Goal: Information Seeking & Learning: Learn about a topic

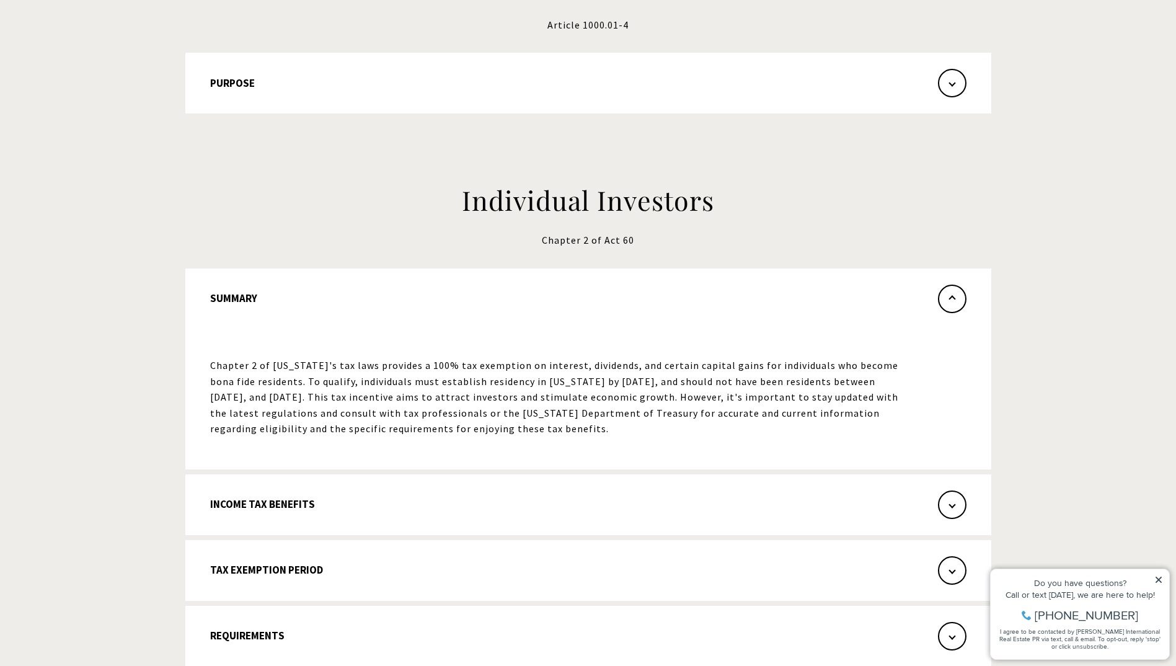
scroll to position [124, 0]
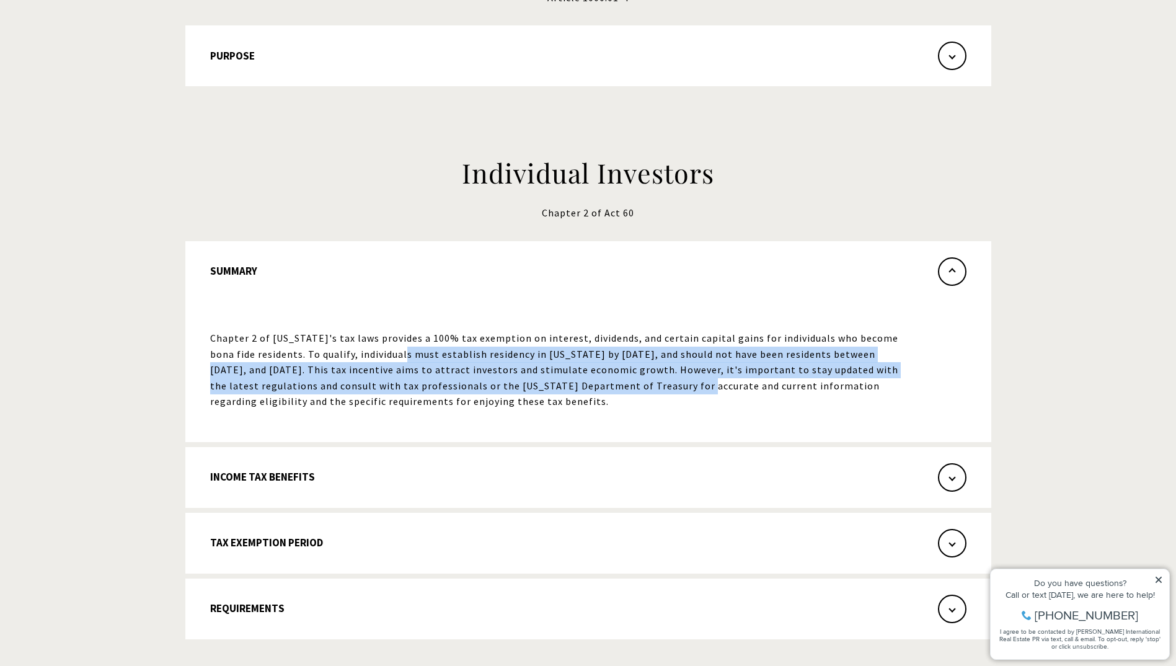
drag, startPoint x: 374, startPoint y: 358, endPoint x: 599, endPoint y: 389, distance: 227.8
click at [599, 389] on p "Chapter 2 of Puerto Rico's tax laws provides a 100% tax exemption on interest, …" at bounding box center [561, 369] width 703 height 79
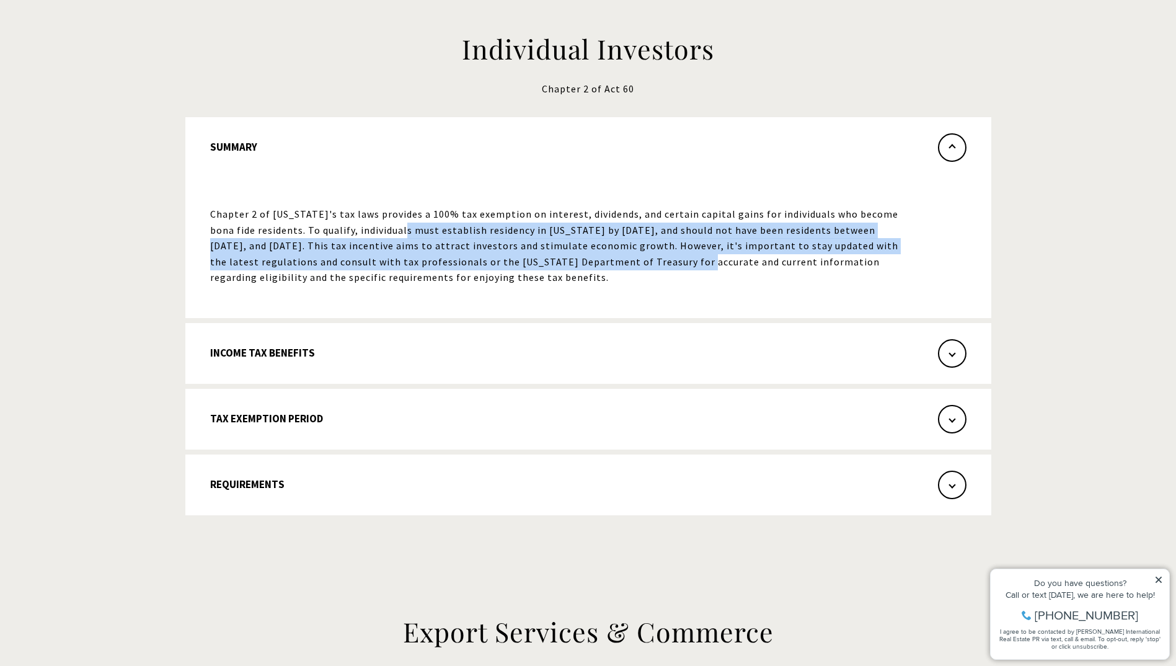
click at [300, 356] on button "Income Tax Benefits" at bounding box center [588, 353] width 806 height 61
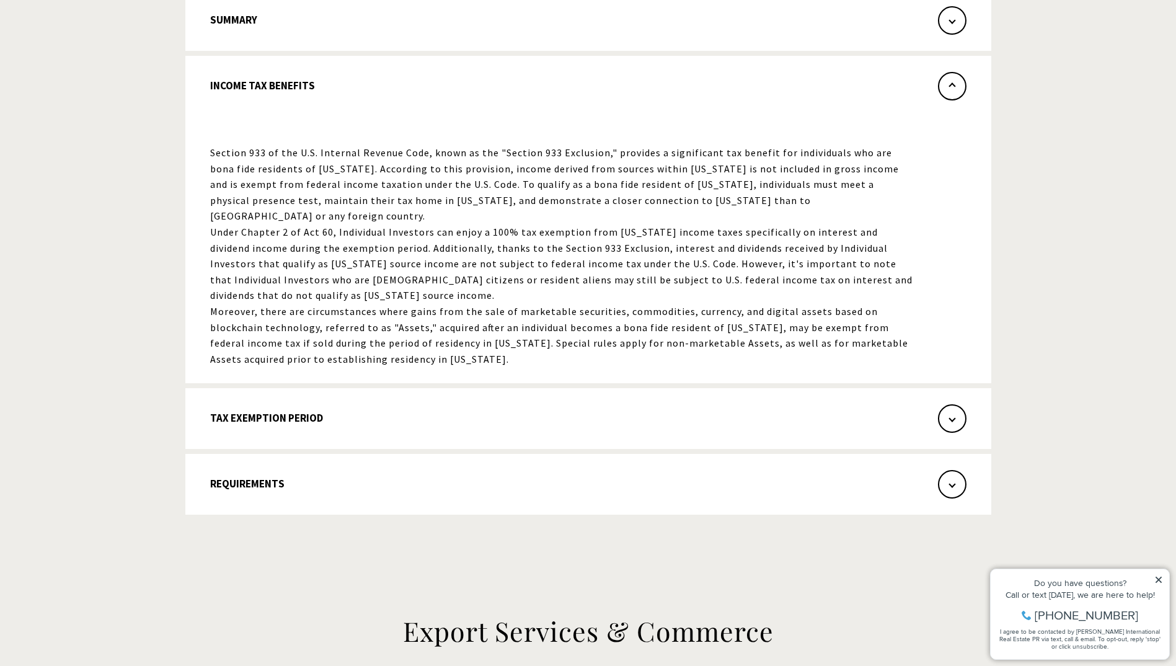
drag, startPoint x: 250, startPoint y: 149, endPoint x: 483, endPoint y: 366, distance: 318.3
click at [483, 366] on div "Section 933 of the U.S. Internal Revenue Code, known as the "Section 933 Exclus…" at bounding box center [561, 256] width 703 height 222
drag, startPoint x: 483, startPoint y: 366, endPoint x: 309, endPoint y: 444, distance: 191.7
click at [308, 452] on div "Summary Chapter 2 of Puerto Rico's tax laws provides a 100% tax exemption on in…" at bounding box center [588, 252] width 806 height 524
click at [335, 421] on button "Tax Exemption Period" at bounding box center [588, 418] width 806 height 61
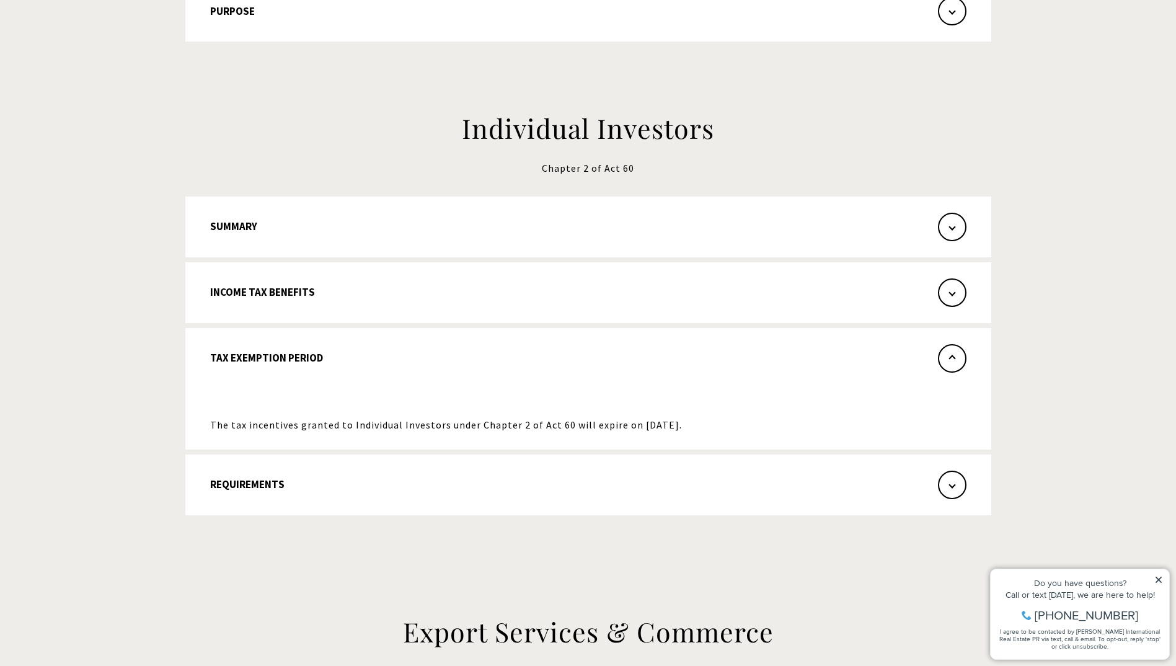
click at [290, 481] on button "Requirements" at bounding box center [588, 484] width 806 height 61
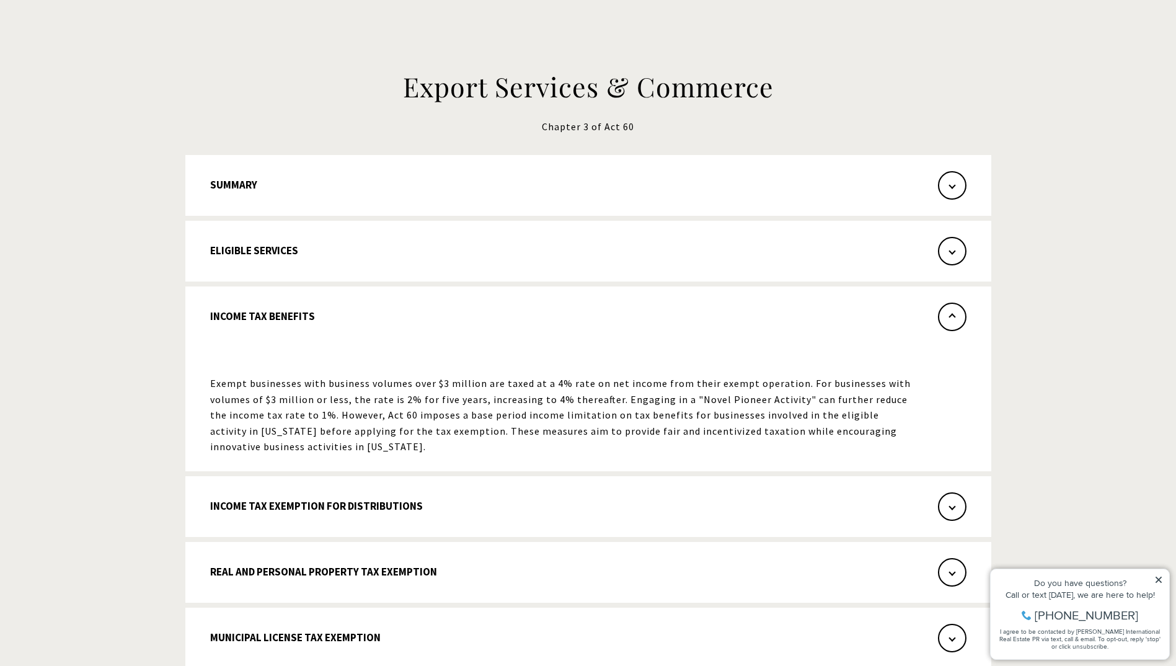
scroll to position [900, 0]
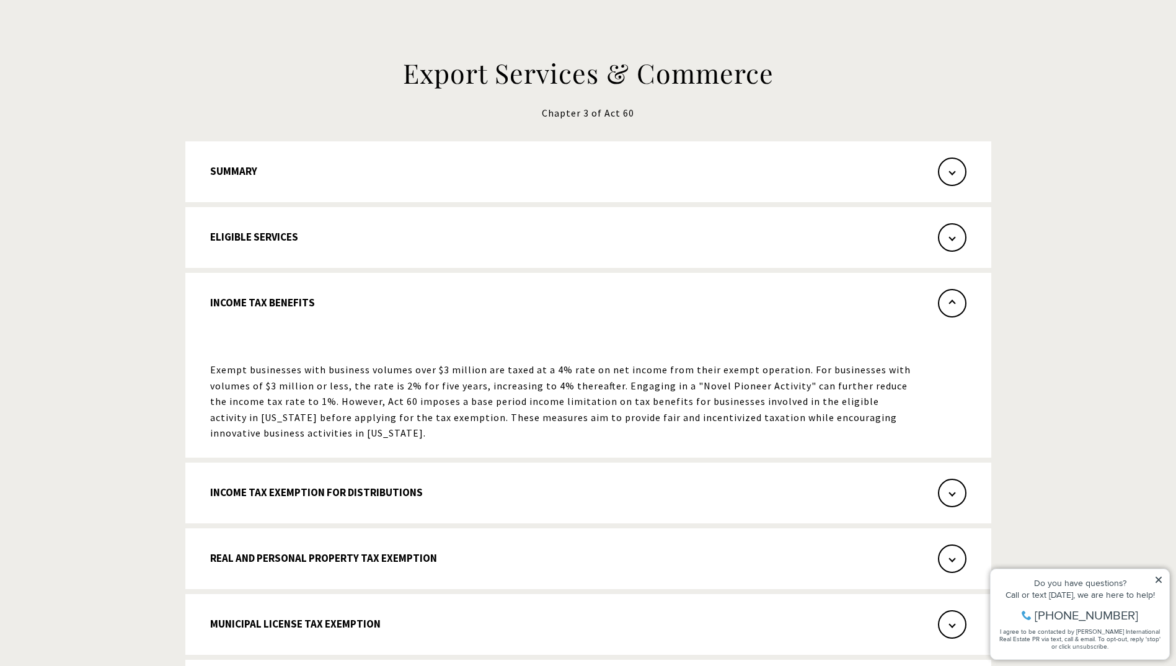
click at [329, 178] on button "Summary" at bounding box center [588, 171] width 806 height 61
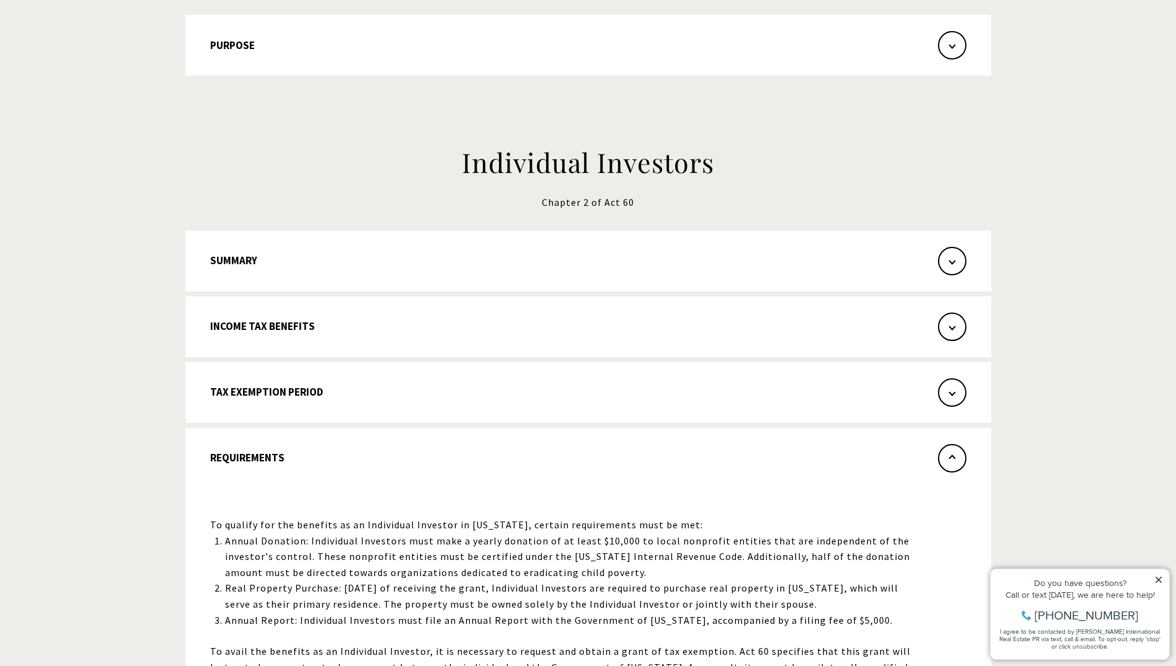
scroll to position [186, 0]
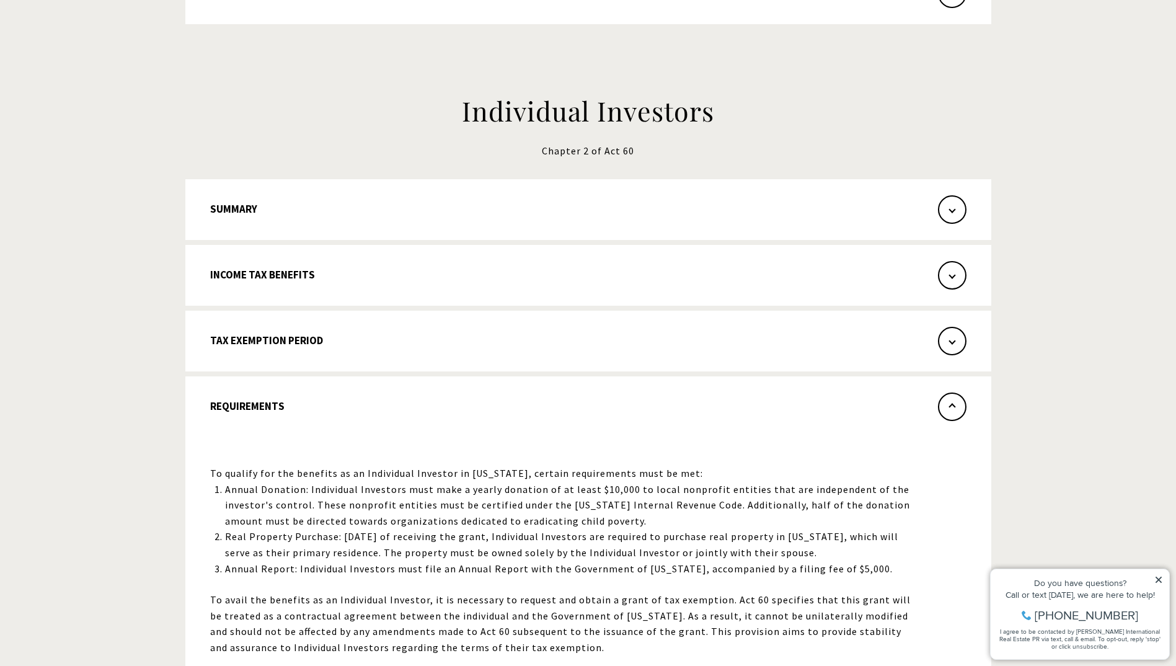
click at [542, 215] on button "Summary" at bounding box center [588, 209] width 806 height 61
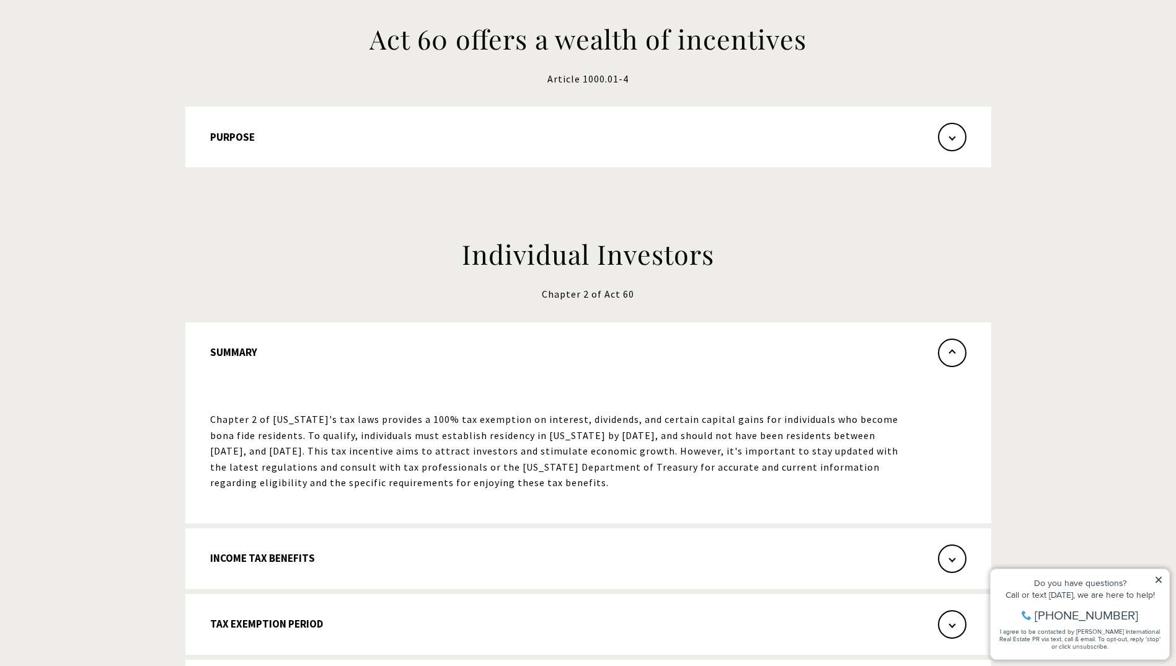
scroll to position [0, 0]
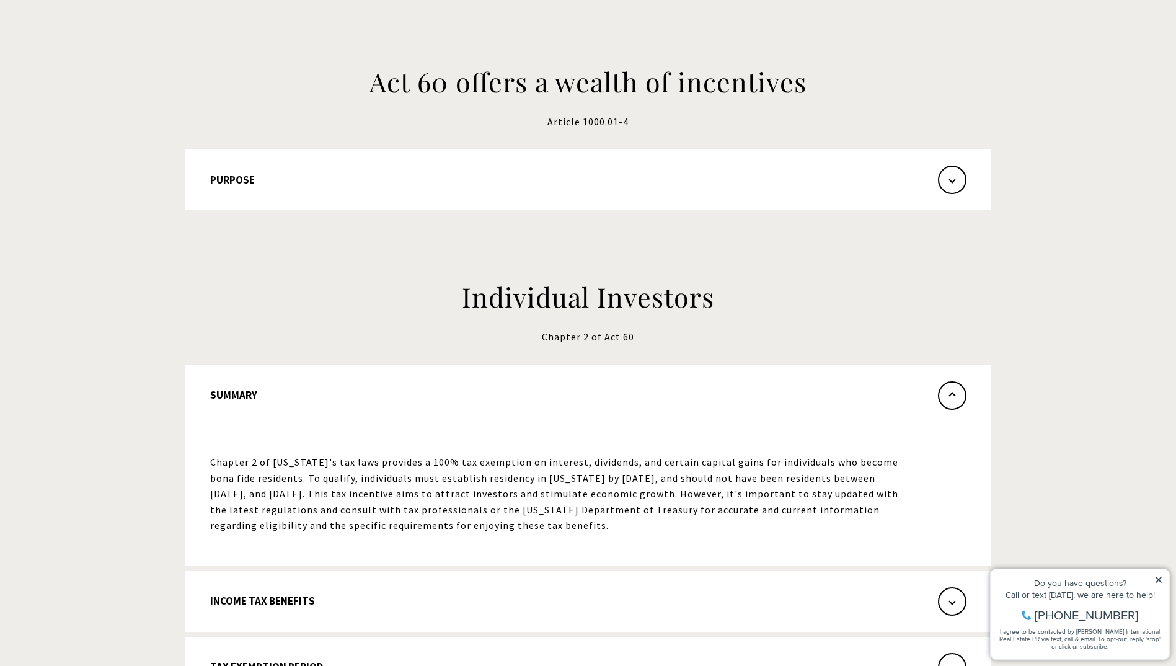
click at [451, 191] on button "Purpose" at bounding box center [588, 179] width 806 height 61
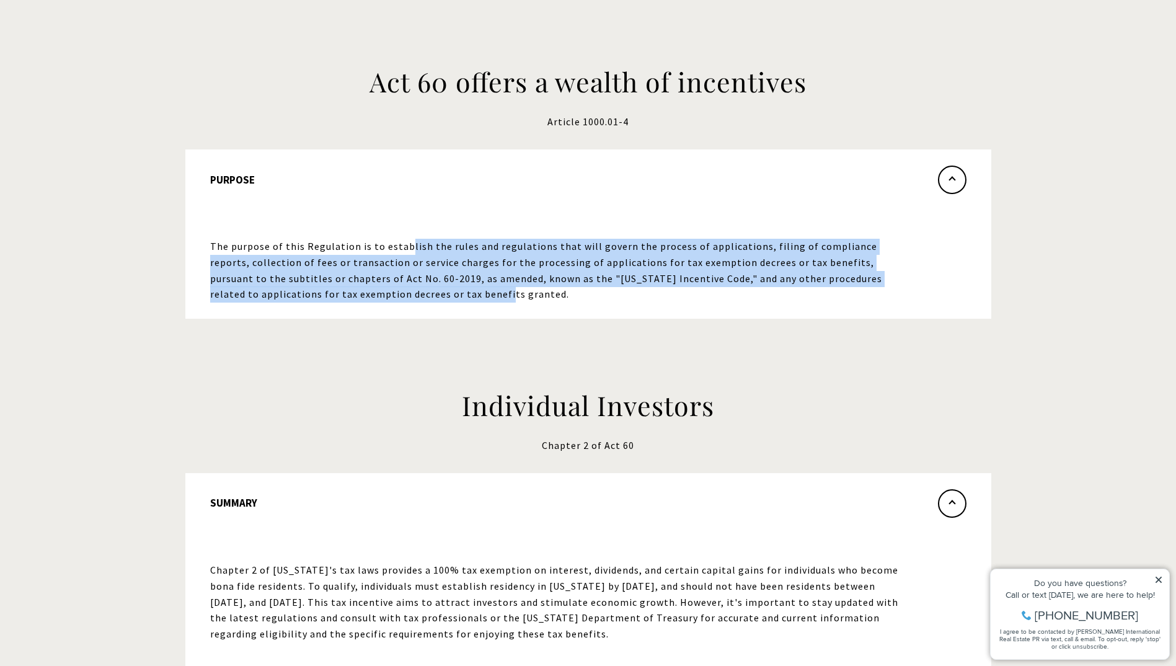
drag, startPoint x: 404, startPoint y: 248, endPoint x: 389, endPoint y: 299, distance: 52.9
click at [390, 299] on p "The purpose of this Regulation is to establish the rules and regulations that w…" at bounding box center [561, 270] width 703 height 63
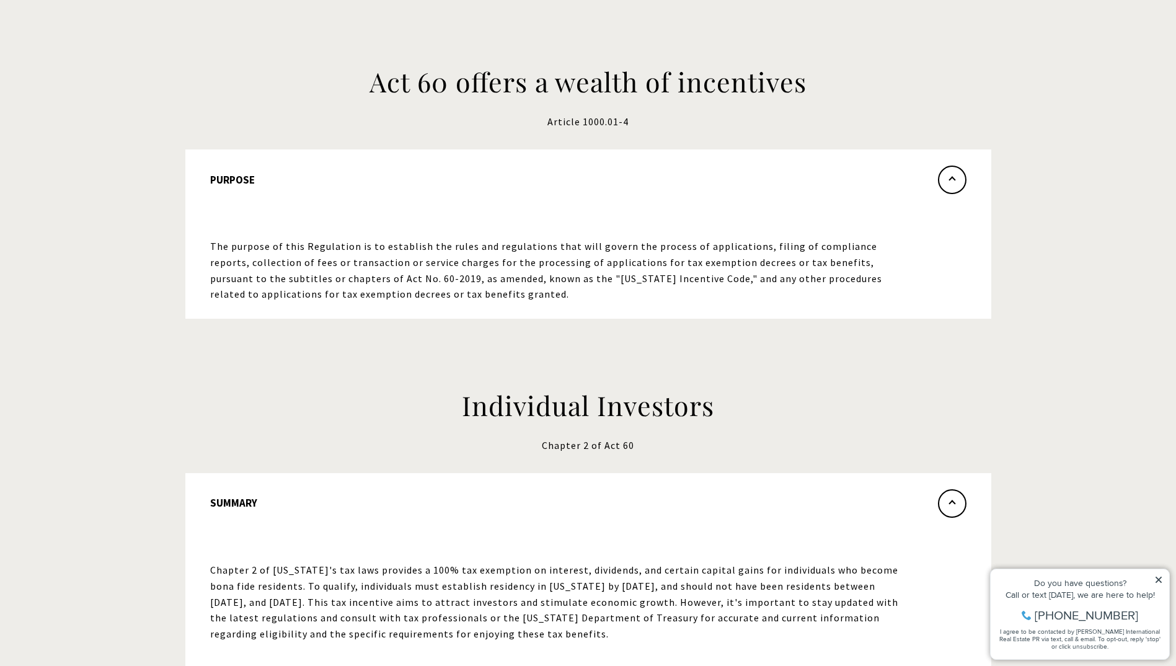
click at [226, 430] on div "Individual Investors Chapter 2 of Act 60 Summary Chapter 2 of Puerto Rico's tax…" at bounding box center [588, 629] width 868 height 612
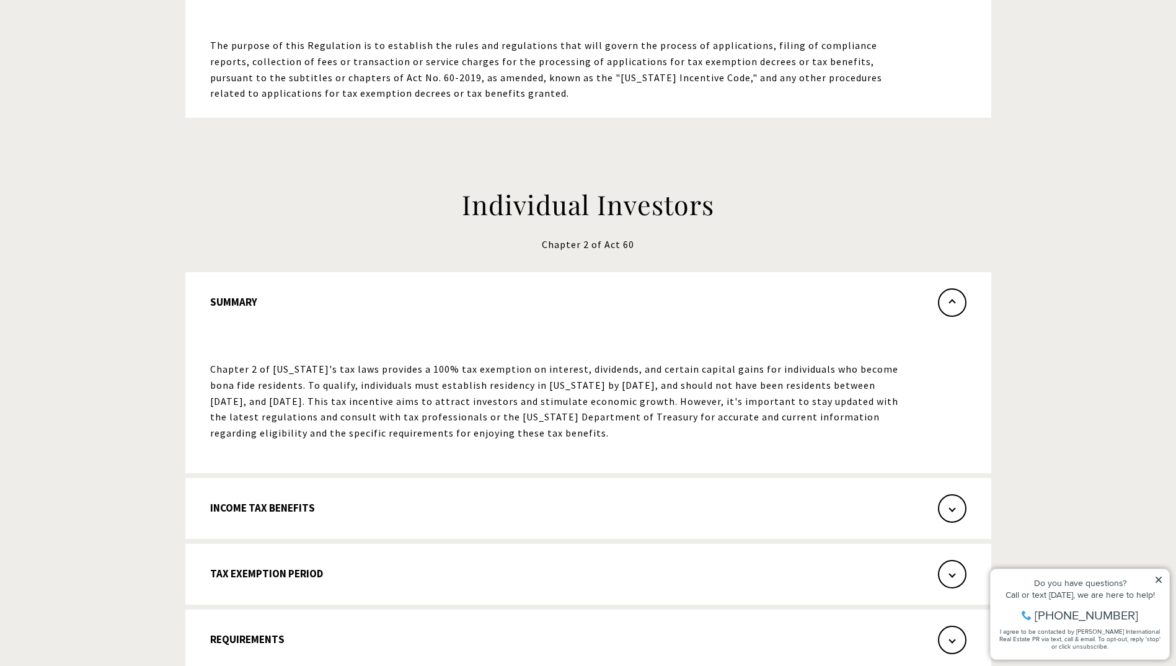
scroll to position [248, 0]
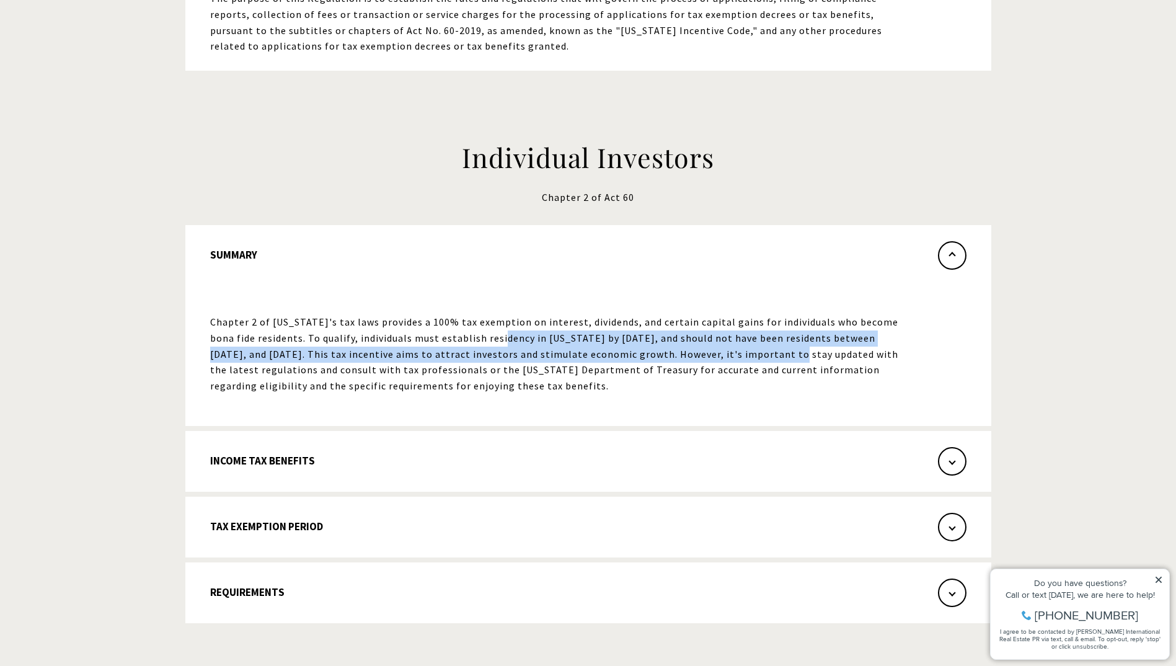
drag, startPoint x: 473, startPoint y: 335, endPoint x: 726, endPoint y: 361, distance: 253.6
click at [726, 361] on p "Chapter 2 of Puerto Rico's tax laws provides a 100% tax exemption on interest, …" at bounding box center [561, 353] width 703 height 79
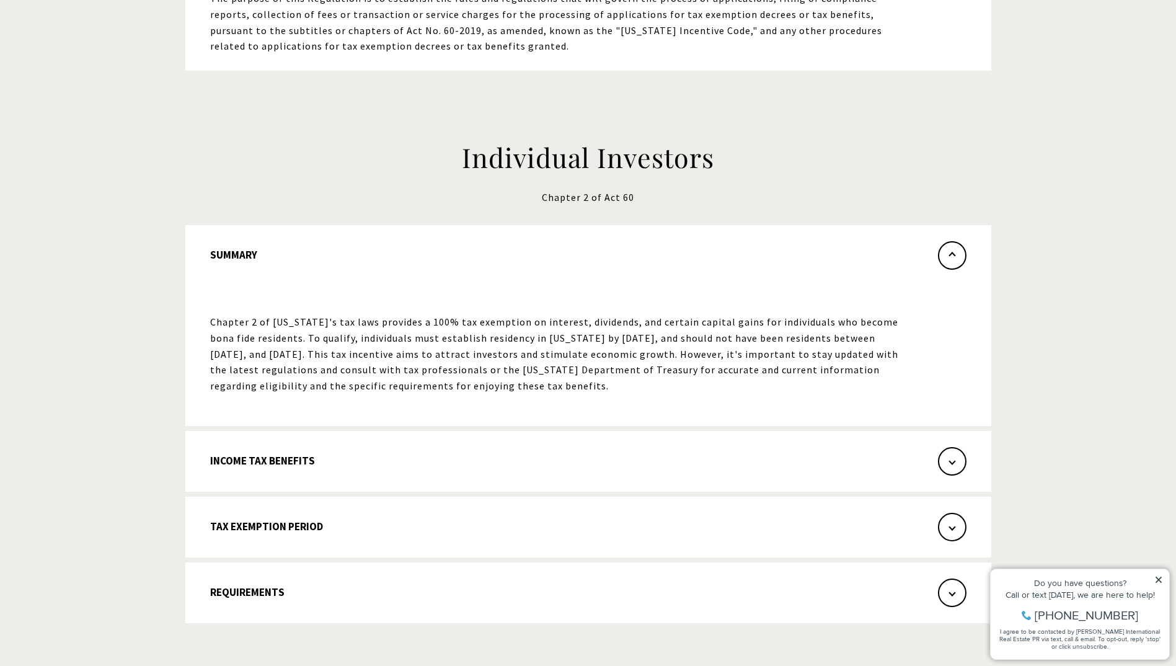
drag, startPoint x: 726, startPoint y: 362, endPoint x: 566, endPoint y: 398, distance: 163.4
click at [692, 409] on div at bounding box center [561, 402] width 703 height 16
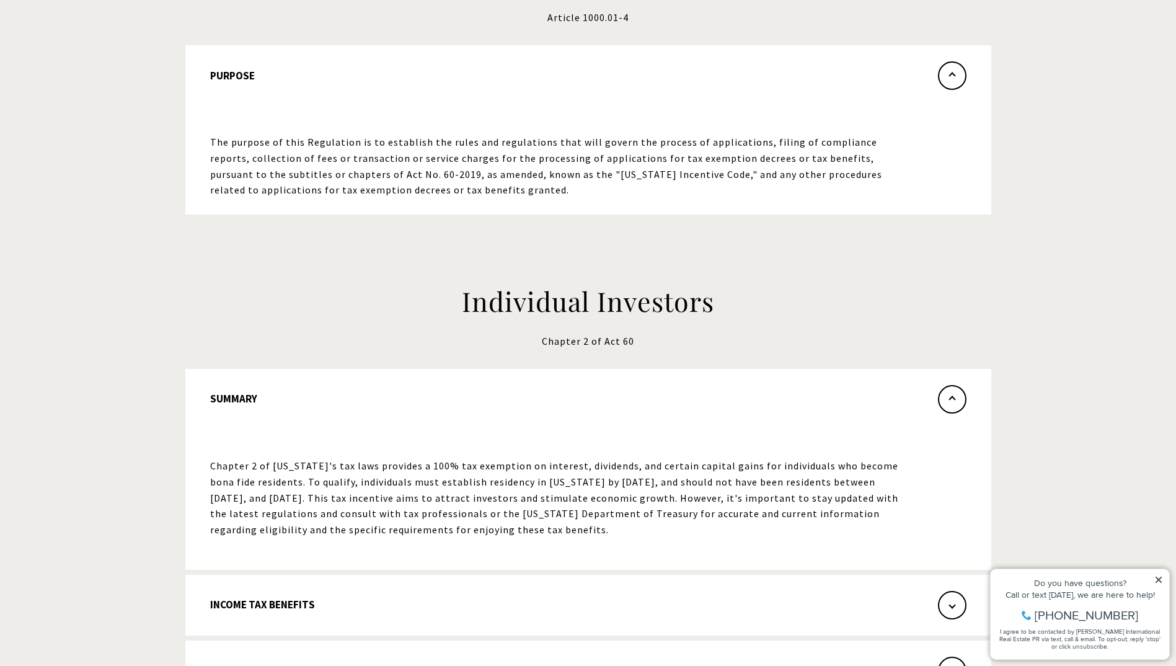
scroll to position [0, 0]
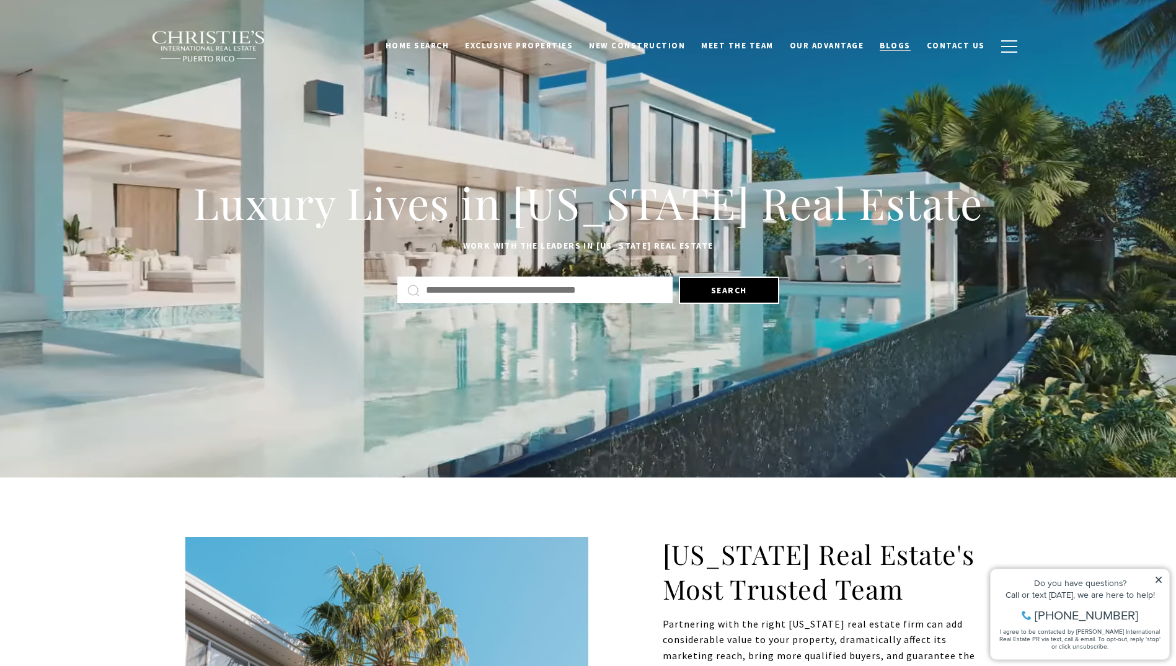
click at [908, 43] on span "Blogs" at bounding box center [894, 45] width 31 height 11
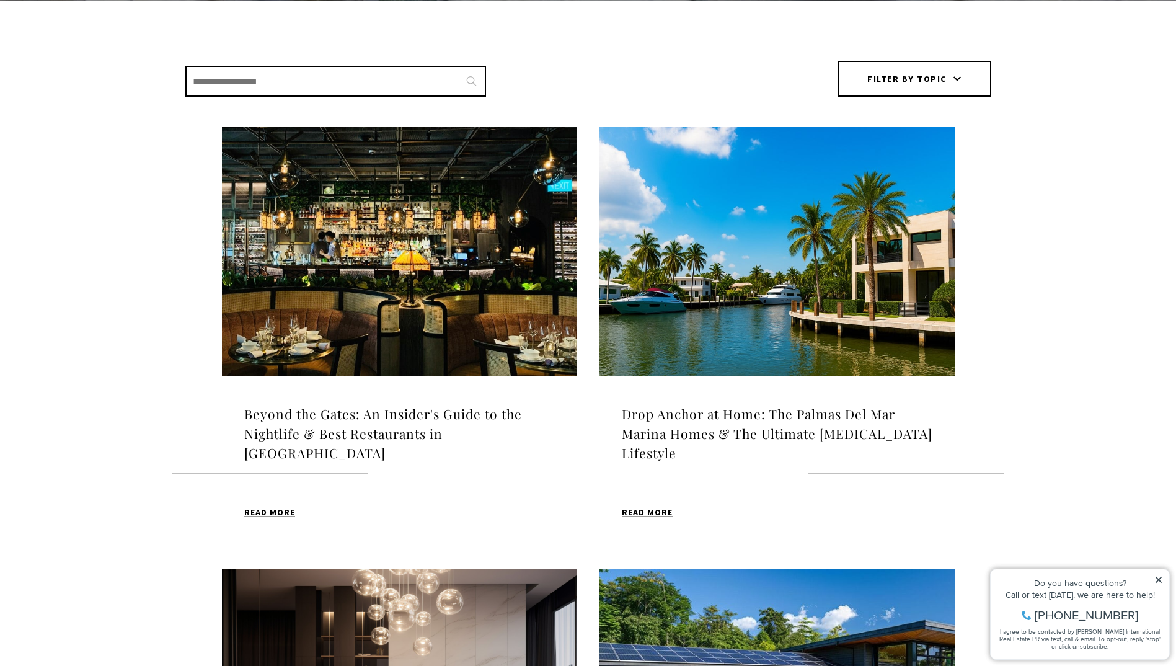
scroll to position [310, 0]
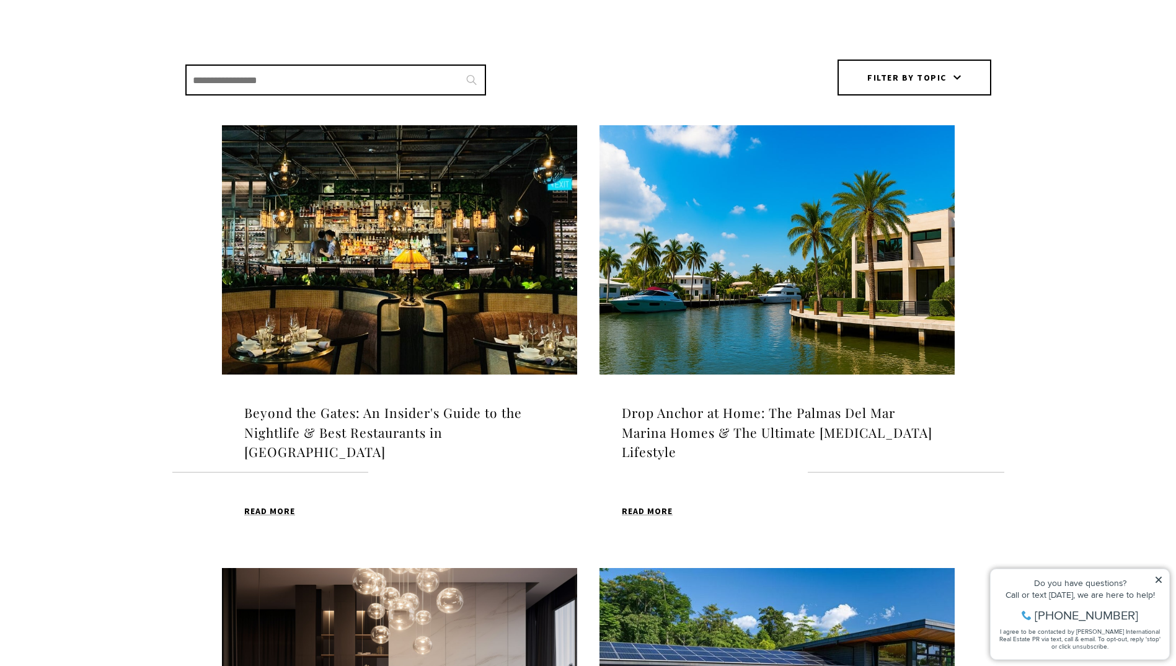
click at [275, 84] on input "Search Blogs" at bounding box center [335, 79] width 301 height 31
type input "******"
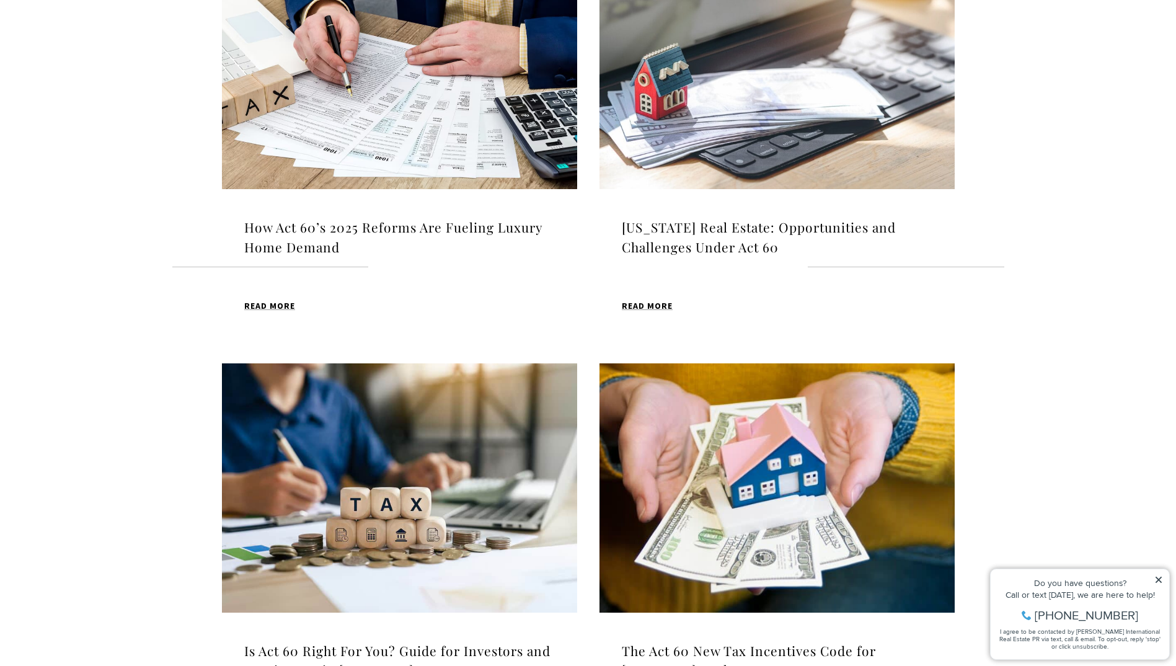
scroll to position [682, 0]
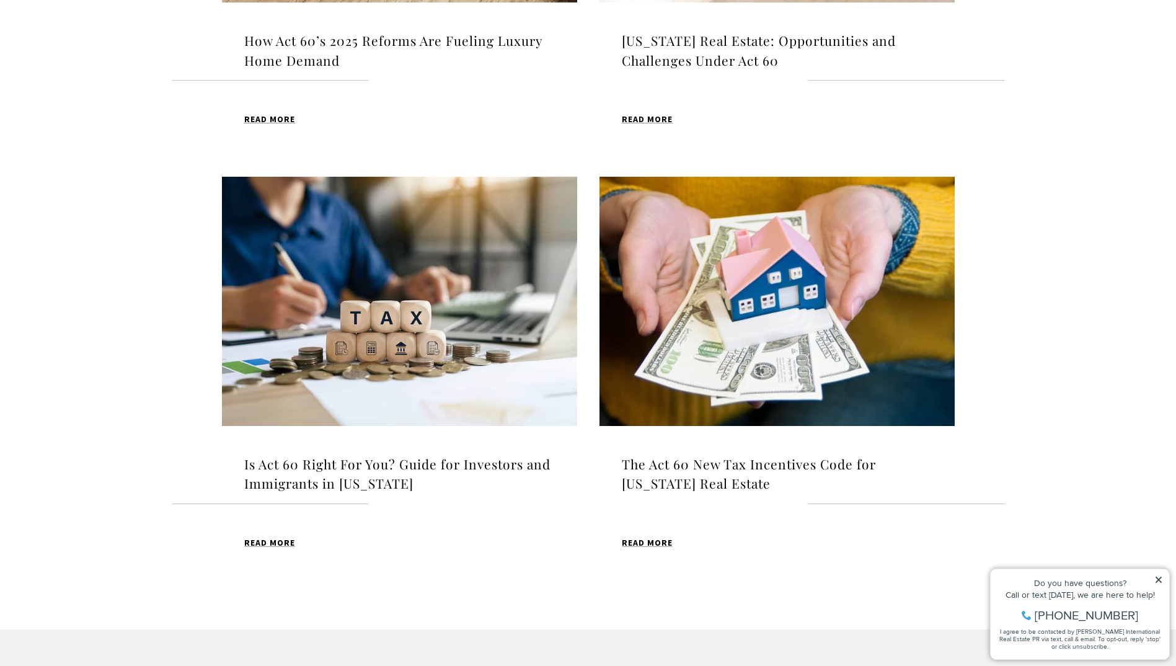
click at [780, 381] on img at bounding box center [776, 301] width 355 height 249
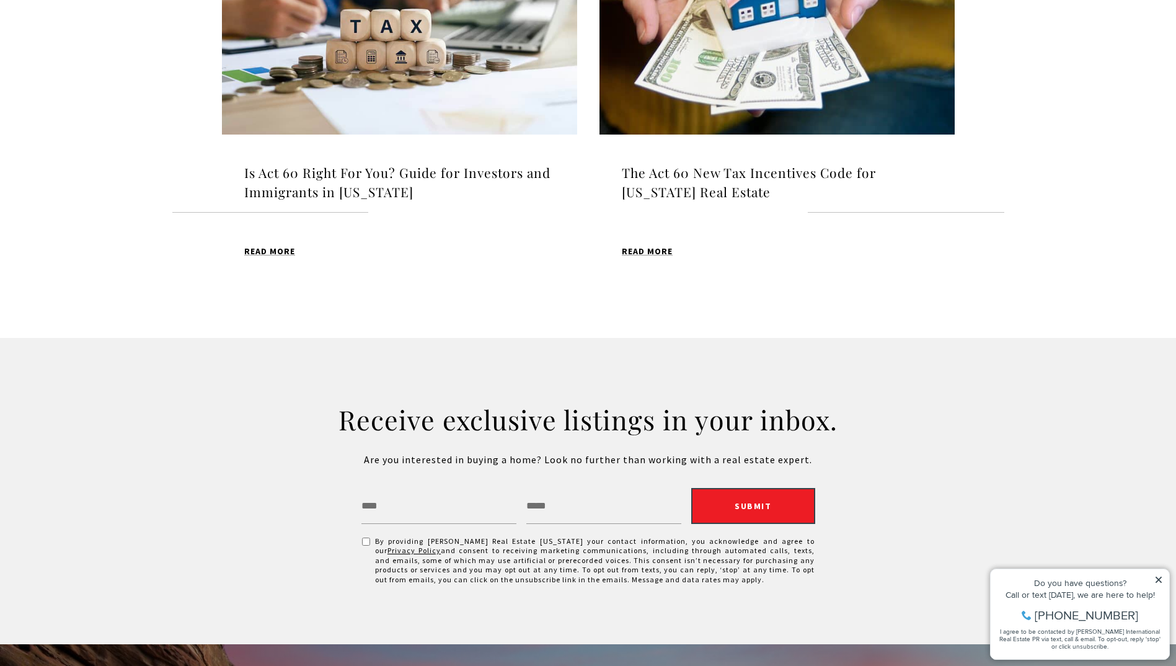
scroll to position [992, 0]
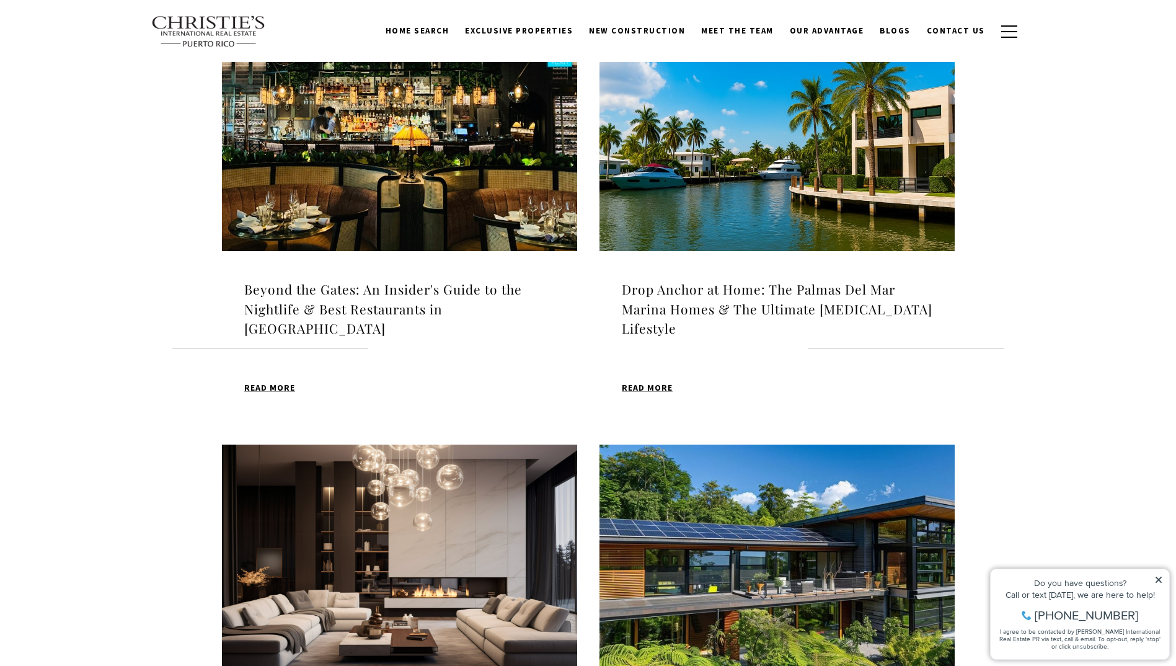
scroll to position [435, 0]
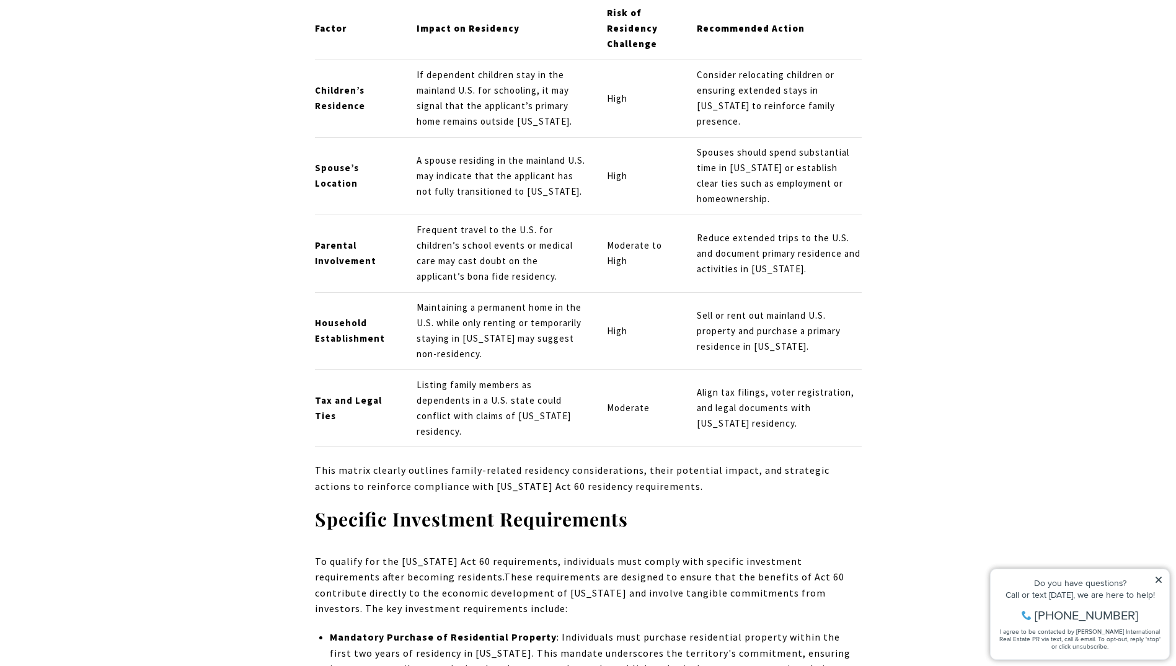
scroll to position [943, 0]
